Goal: Information Seeking & Learning: Understand process/instructions

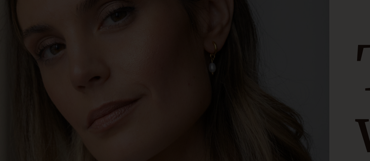
scroll to position [27, 0]
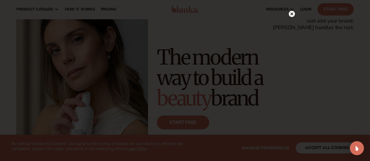
click at [291, 14] on circle at bounding box center [292, 14] width 6 height 6
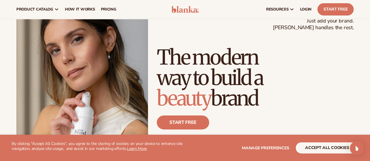
scroll to position [0, 0]
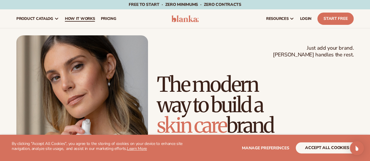
click at [79, 16] on span "How It Works" at bounding box center [80, 18] width 30 height 5
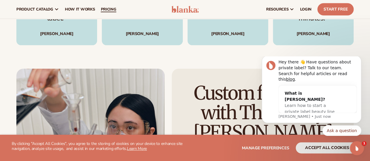
scroll to position [903, 0]
